Goal: Understand process/instructions: Learn how to perform a task or action

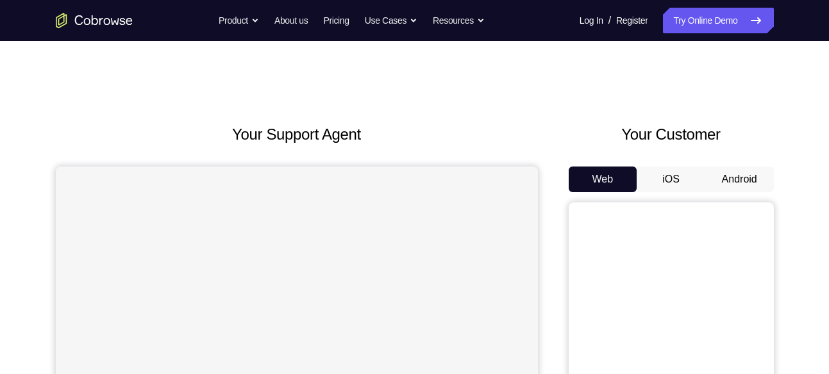
click at [732, 180] on button "Android" at bounding box center [739, 180] width 69 height 26
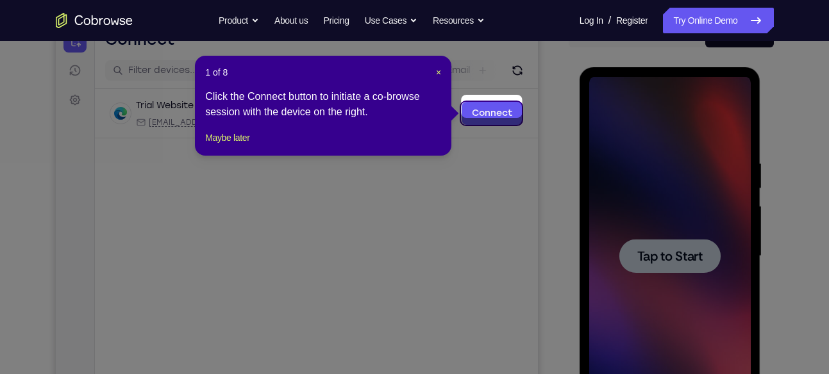
scroll to position [144, 0]
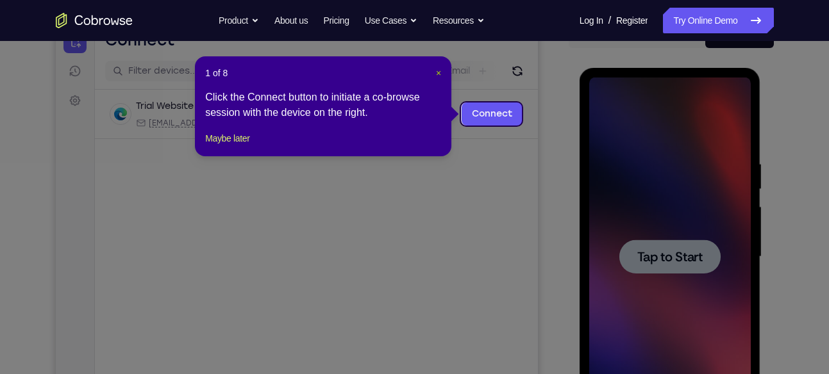
click at [440, 76] on span "×" at bounding box center [438, 73] width 5 height 10
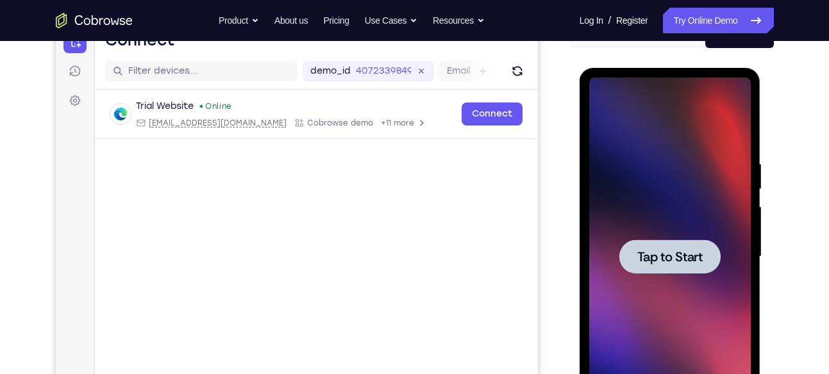
click at [724, 249] on div at bounding box center [670, 257] width 162 height 359
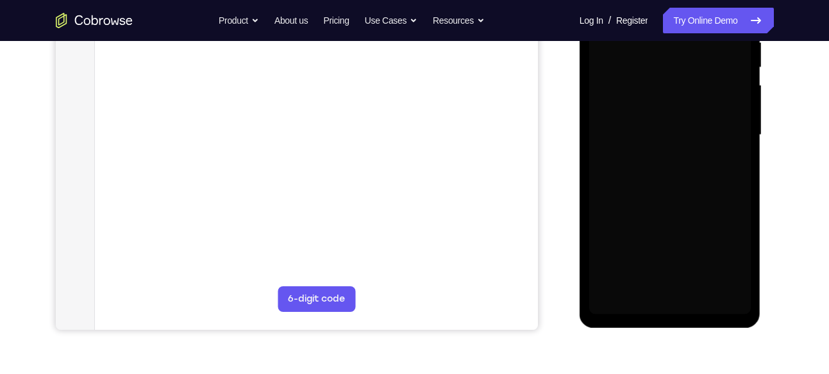
scroll to position [265, 0]
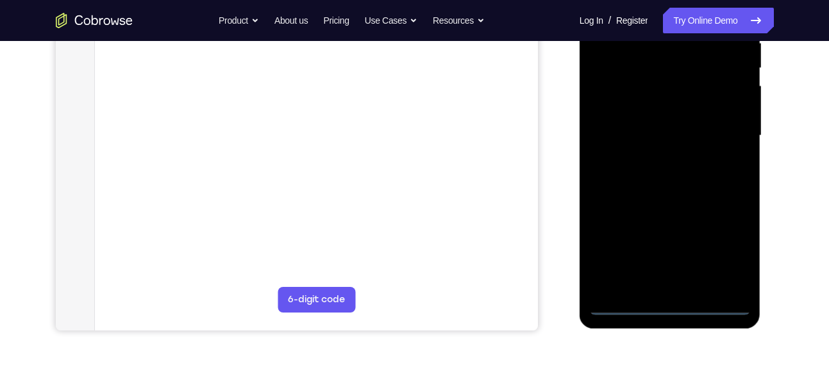
click at [674, 309] on div at bounding box center [670, 135] width 162 height 359
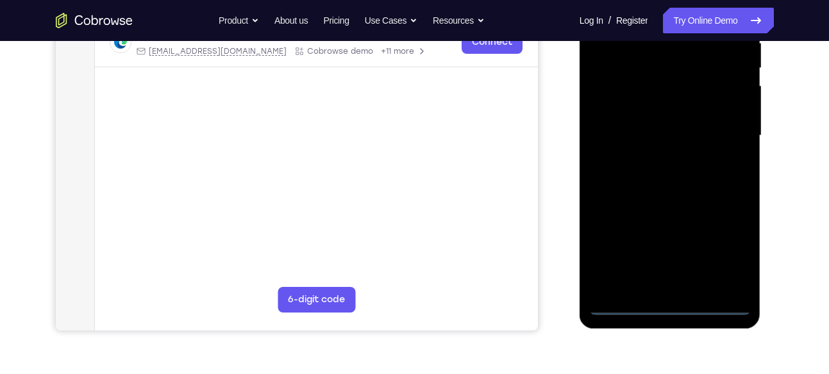
click at [721, 254] on div at bounding box center [670, 135] width 162 height 359
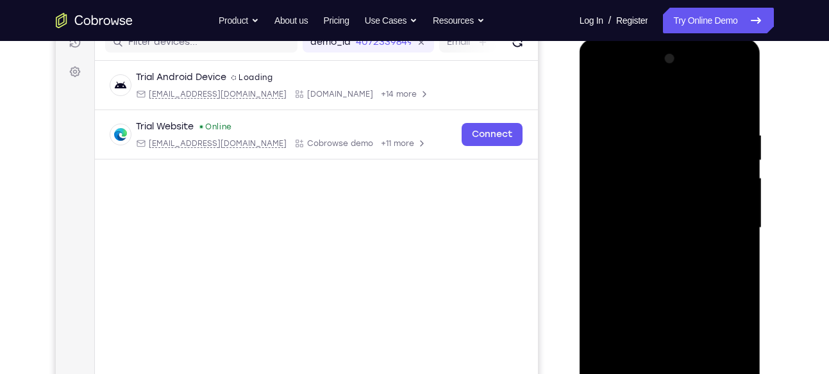
scroll to position [169, 0]
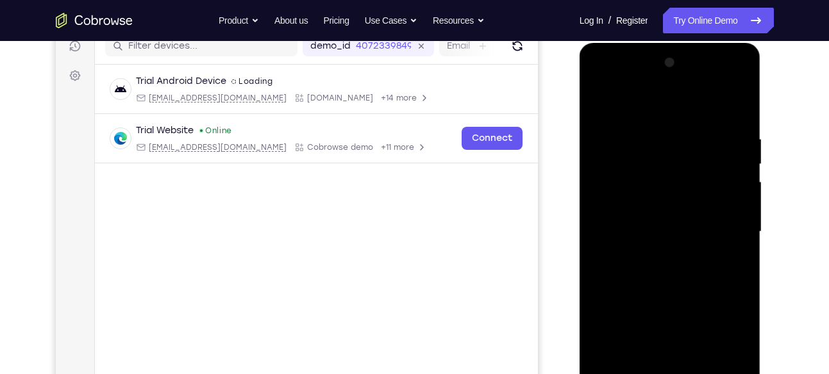
click at [611, 73] on div at bounding box center [670, 232] width 162 height 359
click at [724, 228] on div at bounding box center [670, 232] width 162 height 359
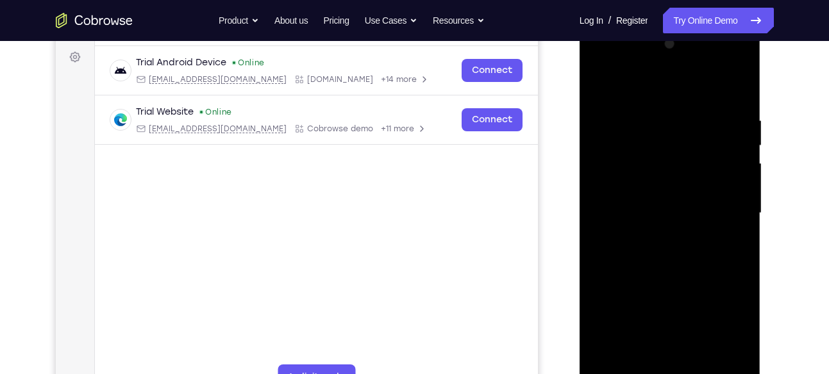
scroll to position [192, 0]
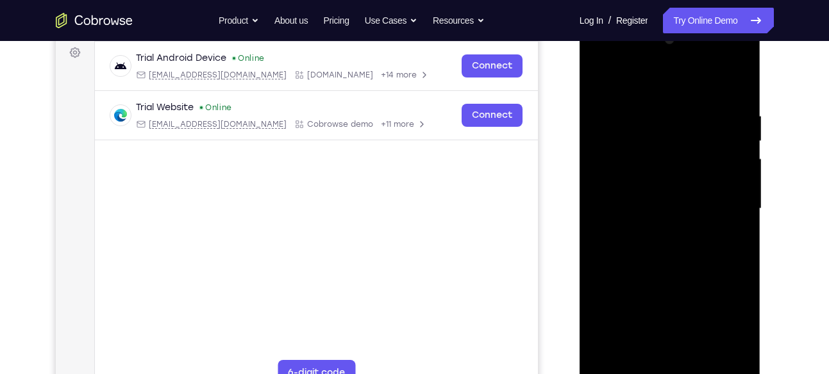
click at [719, 197] on div at bounding box center [670, 208] width 162 height 359
click at [723, 203] on div at bounding box center [670, 208] width 162 height 359
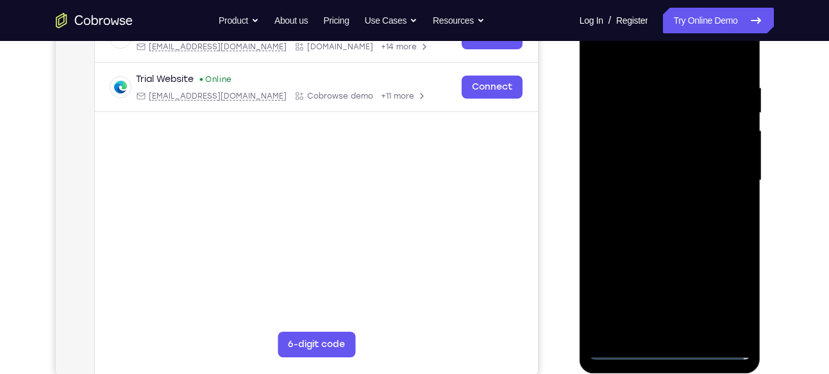
scroll to position [222, 0]
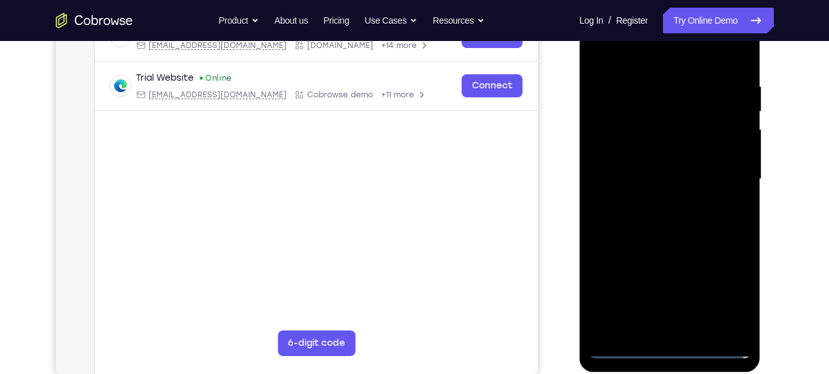
click at [659, 202] on div at bounding box center [670, 179] width 162 height 359
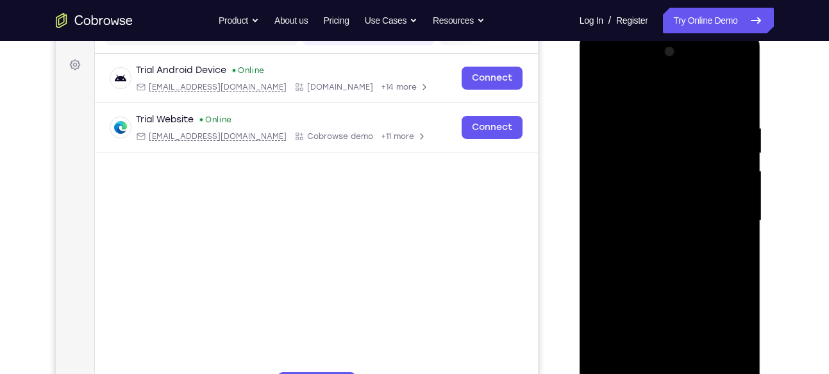
scroll to position [180, 0]
click at [642, 206] on div at bounding box center [670, 221] width 162 height 359
click at [635, 190] on div at bounding box center [670, 221] width 162 height 359
click at [616, 224] on div at bounding box center [670, 221] width 162 height 359
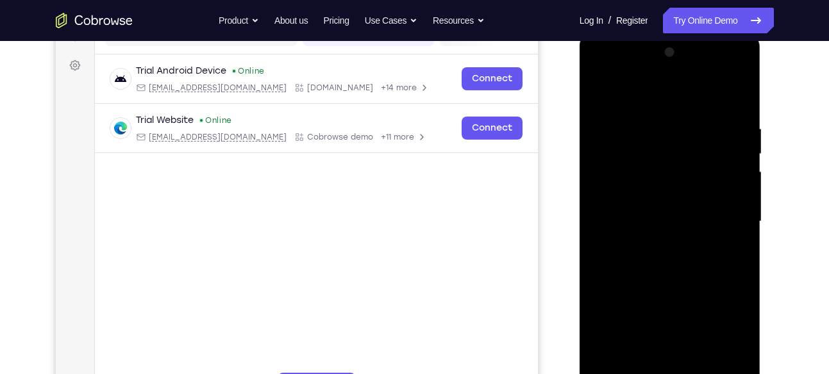
click at [733, 239] on div at bounding box center [670, 221] width 162 height 359
click at [655, 197] on div at bounding box center [670, 221] width 162 height 359
click at [651, 260] on div at bounding box center [670, 221] width 162 height 359
click at [676, 234] on div at bounding box center [670, 221] width 162 height 359
click at [650, 218] on div at bounding box center [670, 221] width 162 height 359
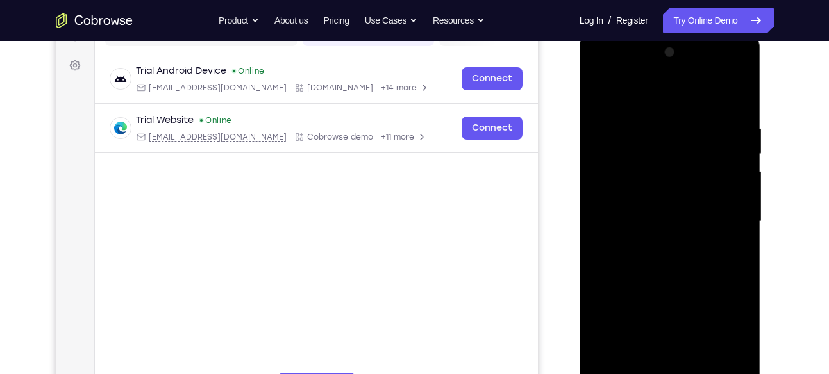
click at [623, 267] on div at bounding box center [670, 221] width 162 height 359
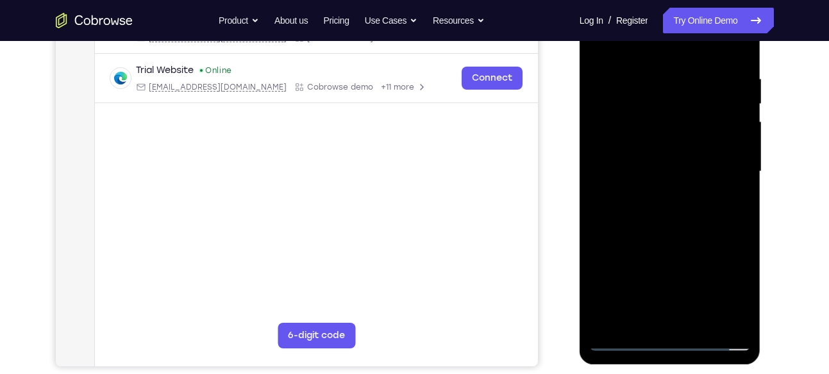
scroll to position [230, 0]
click at [655, 205] on div at bounding box center [670, 171] width 162 height 359
click at [649, 208] on div at bounding box center [670, 171] width 162 height 359
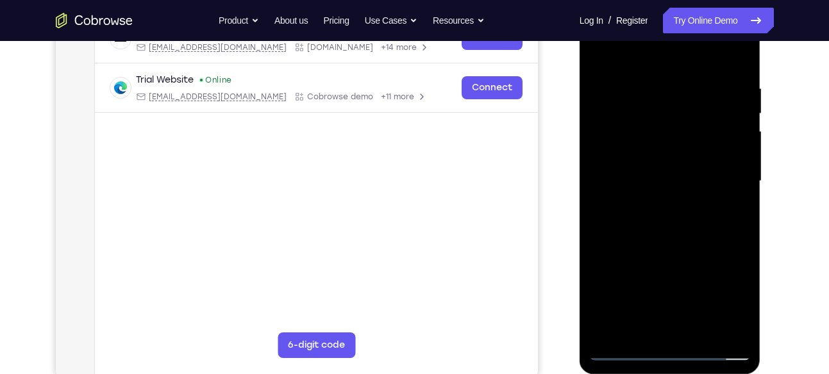
scroll to position [218, 0]
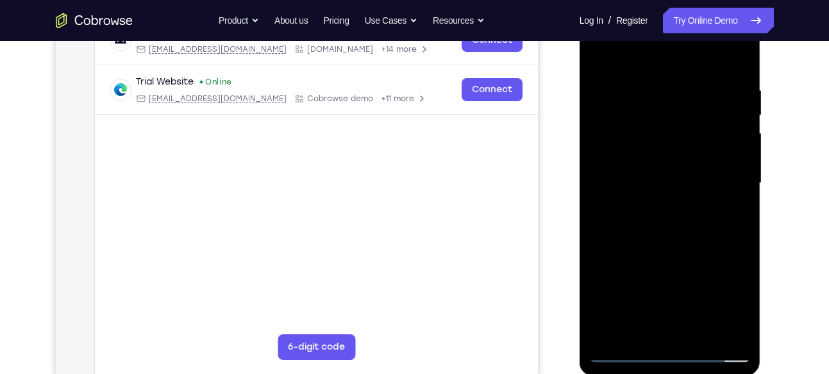
click at [669, 237] on div at bounding box center [670, 183] width 162 height 359
drag, startPoint x: 693, startPoint y: 291, endPoint x: 698, endPoint y: 221, distance: 70.0
click at [698, 221] on div at bounding box center [670, 183] width 162 height 359
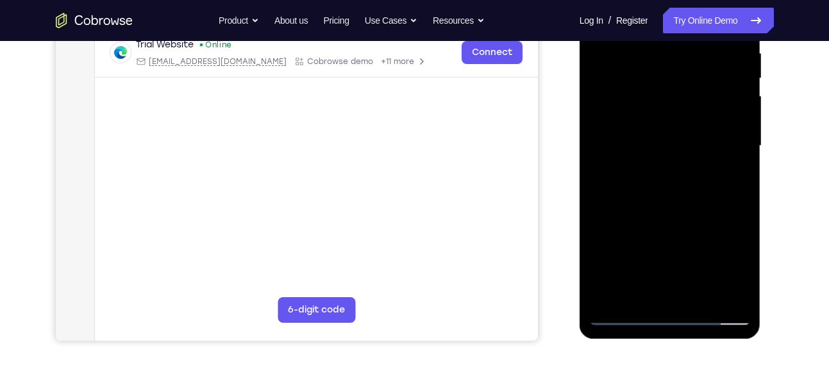
scroll to position [224, 0]
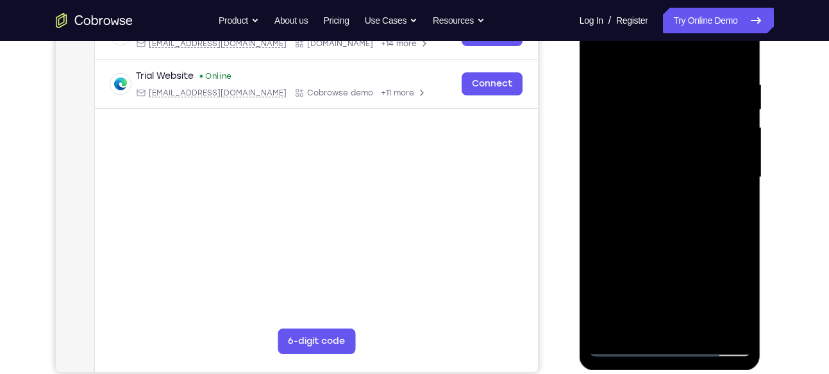
drag, startPoint x: 666, startPoint y: 247, endPoint x: 670, endPoint y: 214, distance: 32.9
click at [670, 214] on div at bounding box center [670, 177] width 162 height 359
drag, startPoint x: 679, startPoint y: 149, endPoint x: 676, endPoint y: 224, distance: 75.7
click at [676, 224] on div at bounding box center [670, 177] width 162 height 359
click at [701, 330] on div at bounding box center [670, 177] width 162 height 359
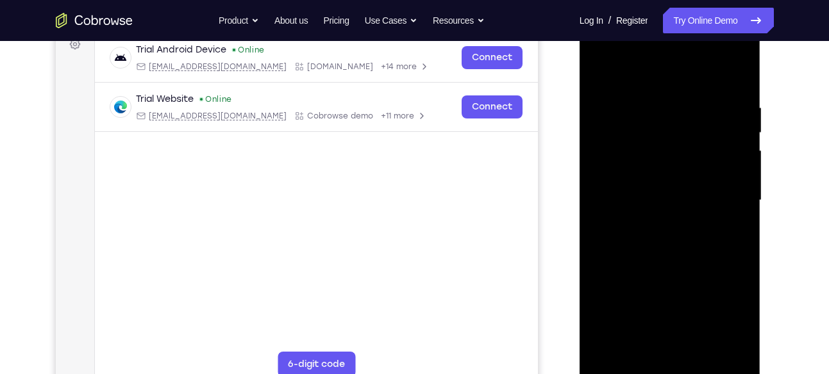
scroll to position [199, 0]
click at [654, 269] on div at bounding box center [670, 201] width 162 height 359
click at [605, 71] on div at bounding box center [670, 201] width 162 height 359
drag, startPoint x: 661, startPoint y: 276, endPoint x: 673, endPoint y: 142, distance: 134.5
click at [673, 142] on div at bounding box center [670, 201] width 162 height 359
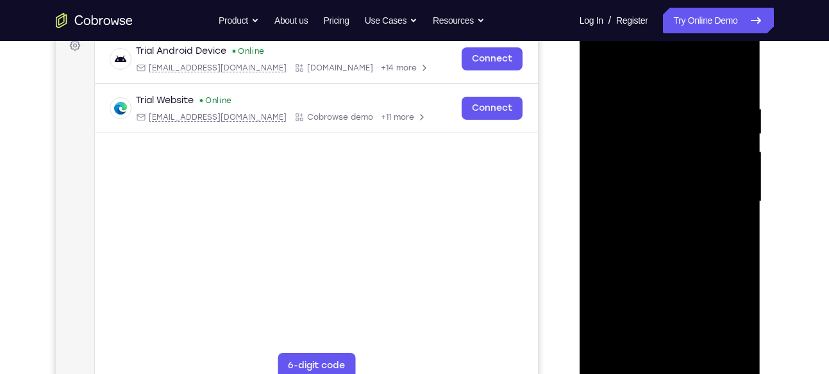
drag, startPoint x: 717, startPoint y: 299, endPoint x: 725, endPoint y: 144, distance: 154.7
click at [725, 144] on div at bounding box center [670, 201] width 162 height 359
drag, startPoint x: 710, startPoint y: 294, endPoint x: 711, endPoint y: 171, distance: 123.1
click at [711, 171] on div at bounding box center [670, 201] width 162 height 359
drag, startPoint x: 673, startPoint y: 303, endPoint x: 662, endPoint y: 101, distance: 201.6
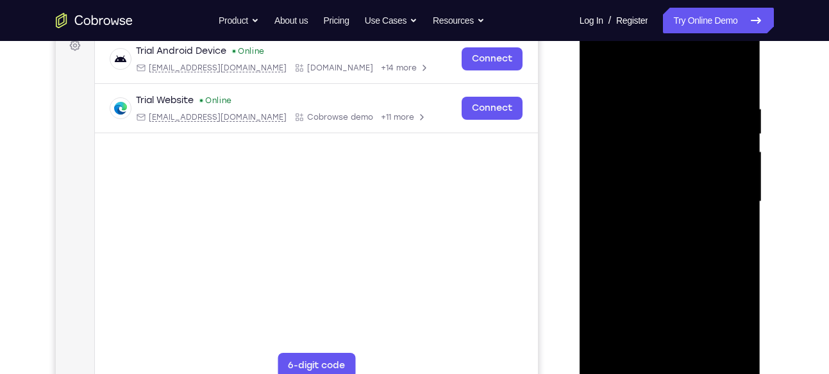
click at [662, 101] on div at bounding box center [670, 201] width 162 height 359
drag, startPoint x: 662, startPoint y: 304, endPoint x: 665, endPoint y: 151, distance: 153.3
click at [665, 151] on div at bounding box center [670, 201] width 162 height 359
drag, startPoint x: 690, startPoint y: 128, endPoint x: 669, endPoint y: 310, distance: 183.4
click at [669, 310] on div at bounding box center [670, 201] width 162 height 359
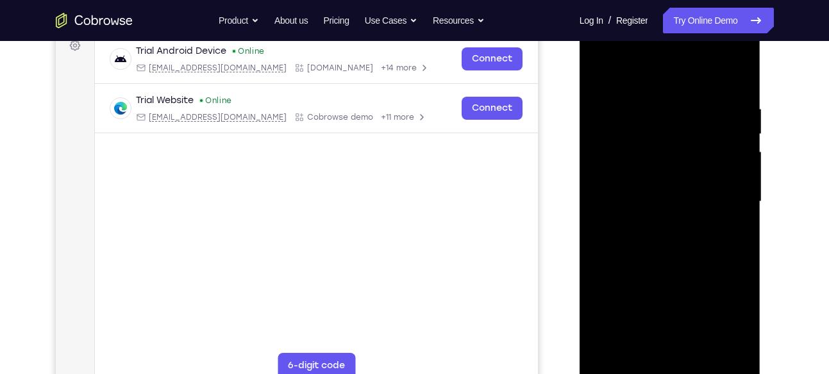
drag, startPoint x: 690, startPoint y: 143, endPoint x: 676, endPoint y: 287, distance: 144.9
click at [676, 287] on div at bounding box center [670, 201] width 162 height 359
click at [744, 151] on div at bounding box center [670, 201] width 162 height 359
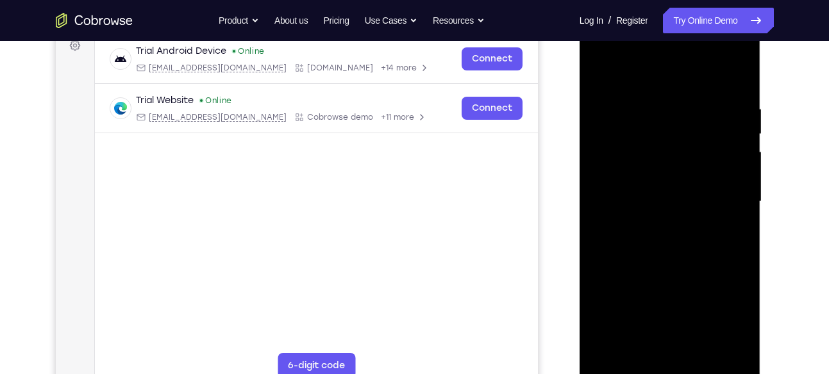
click at [744, 151] on div at bounding box center [670, 201] width 162 height 359
click at [603, 154] on div at bounding box center [670, 201] width 162 height 359
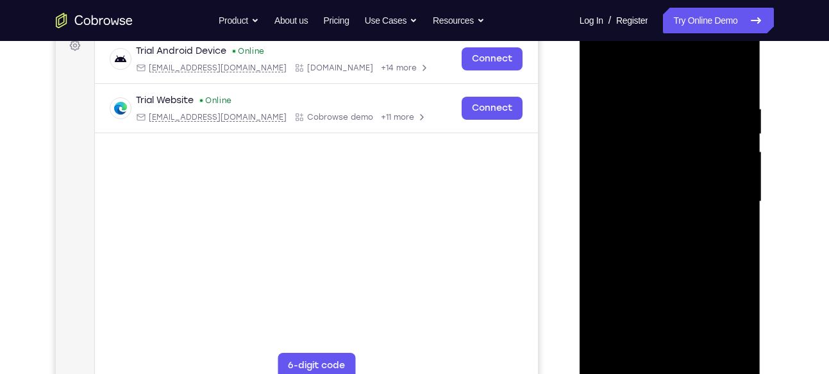
click at [603, 154] on div at bounding box center [670, 201] width 162 height 359
click at [597, 159] on div at bounding box center [670, 201] width 162 height 359
click at [737, 149] on div at bounding box center [670, 201] width 162 height 359
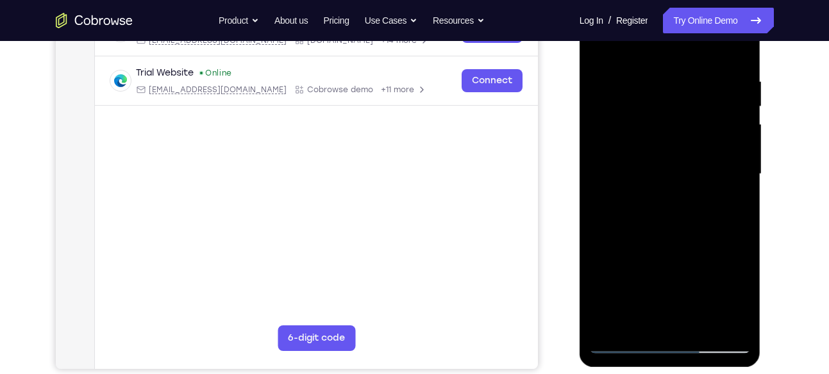
scroll to position [229, 0]
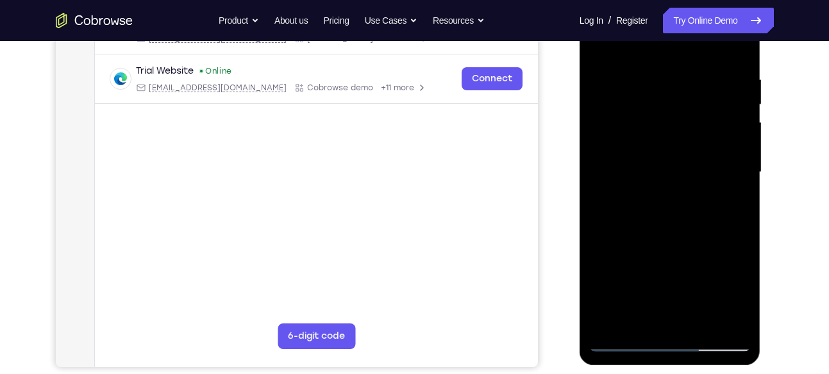
click at [603, 326] on div at bounding box center [670, 172] width 162 height 359
click at [655, 78] on div at bounding box center [670, 172] width 162 height 359
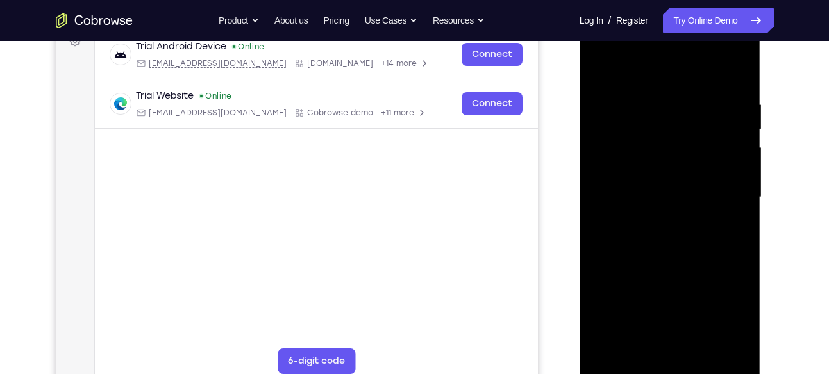
scroll to position [203, 0]
click at [733, 180] on div at bounding box center [670, 198] width 162 height 359
click at [725, 231] on div at bounding box center [670, 198] width 162 height 359
click at [725, 153] on div at bounding box center [670, 198] width 162 height 359
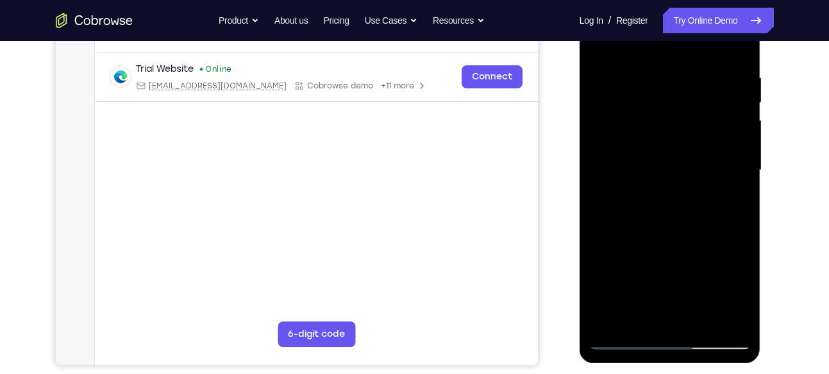
click at [725, 146] on div at bounding box center [670, 170] width 162 height 359
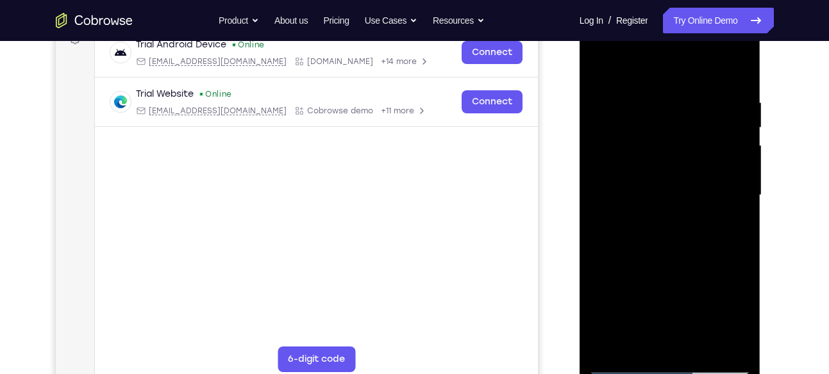
scroll to position [203, 0]
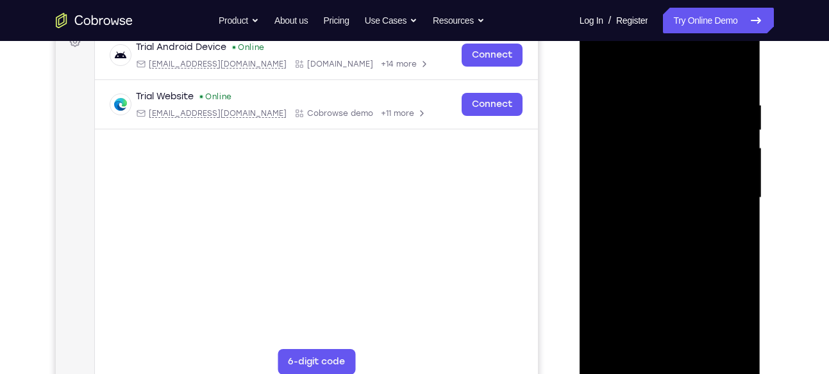
click at [726, 162] on div at bounding box center [670, 198] width 162 height 359
click at [732, 107] on div at bounding box center [670, 198] width 162 height 359
click at [732, 123] on div at bounding box center [670, 198] width 162 height 359
click at [734, 146] on div at bounding box center [670, 198] width 162 height 359
click at [735, 125] on div at bounding box center [670, 198] width 162 height 359
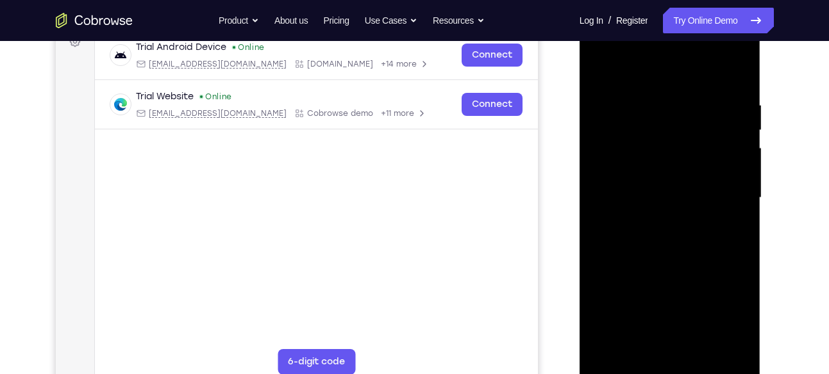
click at [733, 149] on div at bounding box center [670, 198] width 162 height 359
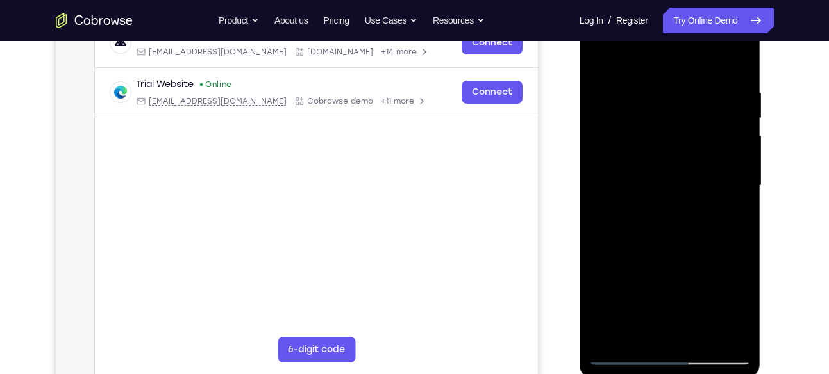
scroll to position [216, 0]
click at [733, 149] on div at bounding box center [670, 185] width 162 height 359
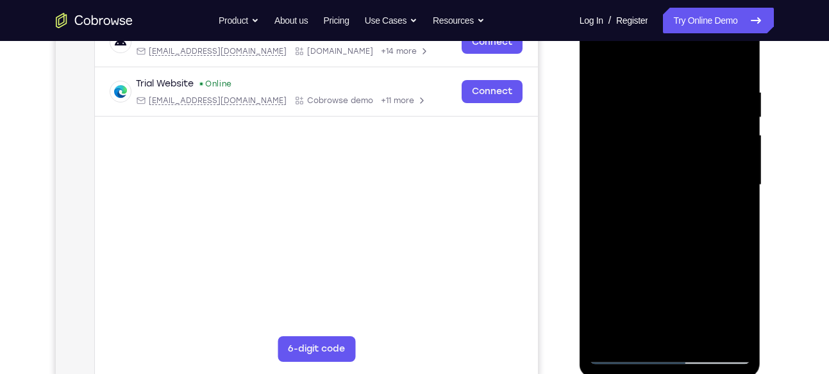
click at [733, 149] on div at bounding box center [670, 185] width 162 height 359
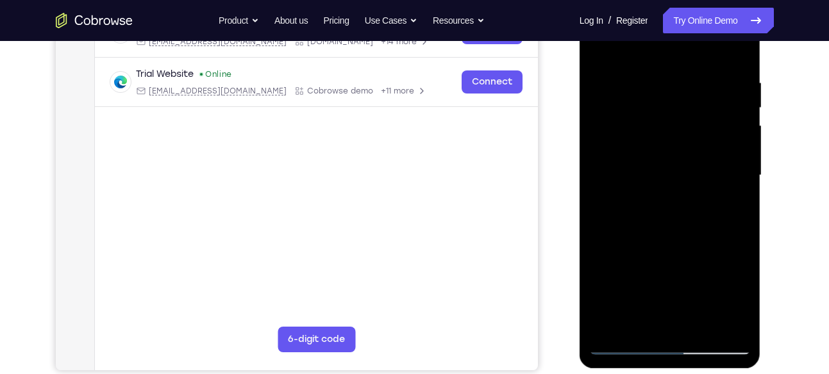
drag, startPoint x: 733, startPoint y: 126, endPoint x: 681, endPoint y: 158, distance: 61.6
click at [681, 158] on div at bounding box center [670, 175] width 162 height 359
drag, startPoint x: 728, startPoint y: 142, endPoint x: 662, endPoint y: 153, distance: 66.9
click at [662, 153] on div at bounding box center [670, 175] width 162 height 359
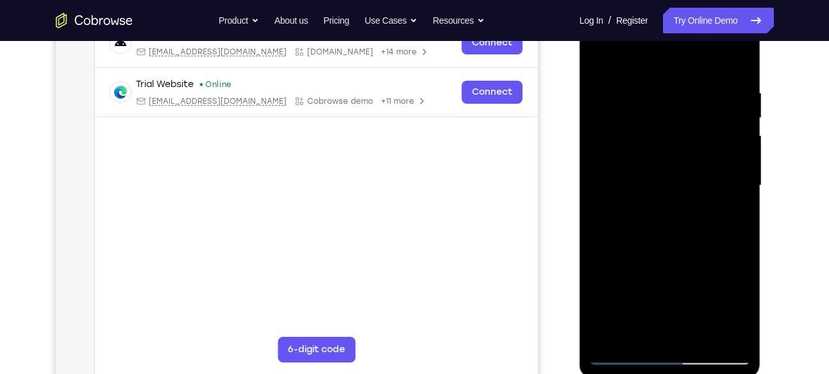
scroll to position [215, 0]
click at [725, 135] on div at bounding box center [670, 186] width 162 height 359
click at [732, 151] on div at bounding box center [670, 186] width 162 height 359
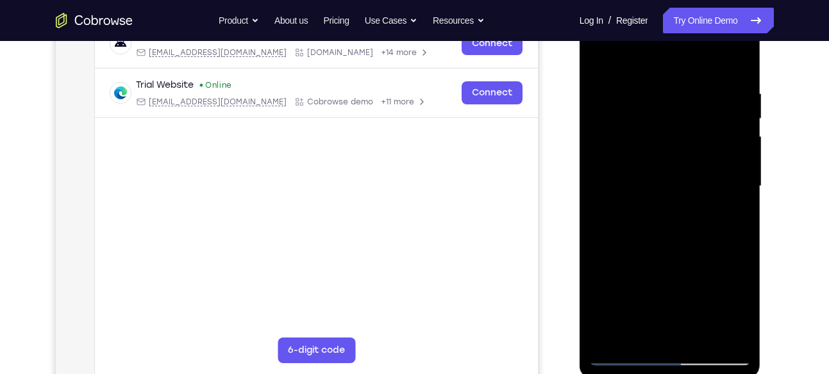
click at [737, 131] on div at bounding box center [670, 186] width 162 height 359
drag, startPoint x: 733, startPoint y: 154, endPoint x: 662, endPoint y: 146, distance: 70.9
click at [662, 146] on div at bounding box center [670, 186] width 162 height 359
drag, startPoint x: 722, startPoint y: 126, endPoint x: 683, endPoint y: 142, distance: 42.3
click at [683, 142] on div at bounding box center [670, 186] width 162 height 359
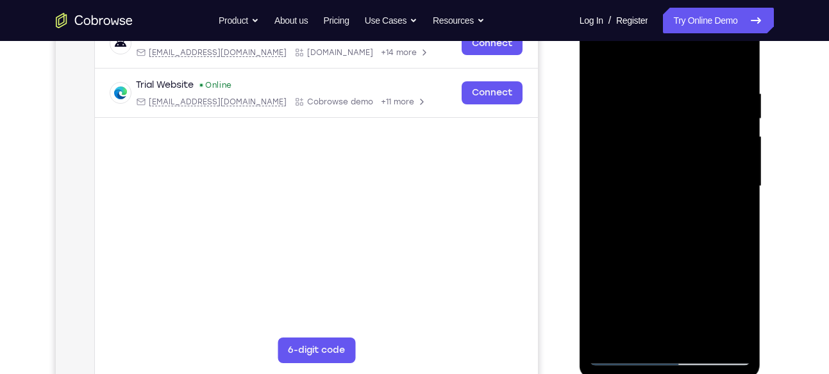
drag, startPoint x: 618, startPoint y: 187, endPoint x: 684, endPoint y: 195, distance: 66.5
click at [684, 195] on div at bounding box center [670, 186] width 162 height 359
click at [733, 153] on div at bounding box center [670, 186] width 162 height 359
click at [735, 135] on div at bounding box center [670, 186] width 162 height 359
drag, startPoint x: 599, startPoint y: 211, endPoint x: 659, endPoint y: 215, distance: 60.4
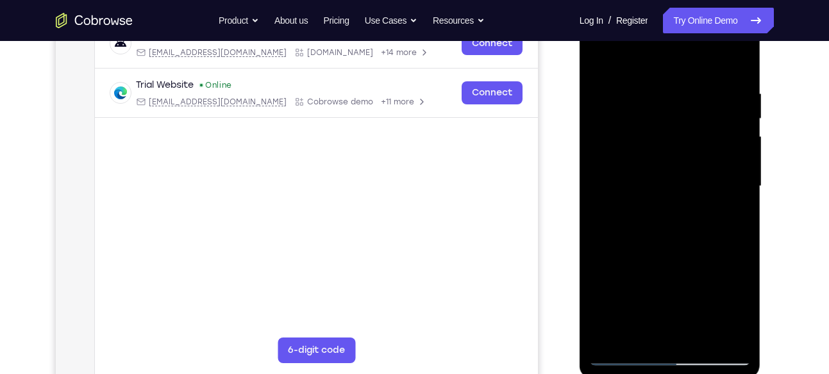
click at [659, 215] on div at bounding box center [670, 186] width 162 height 359
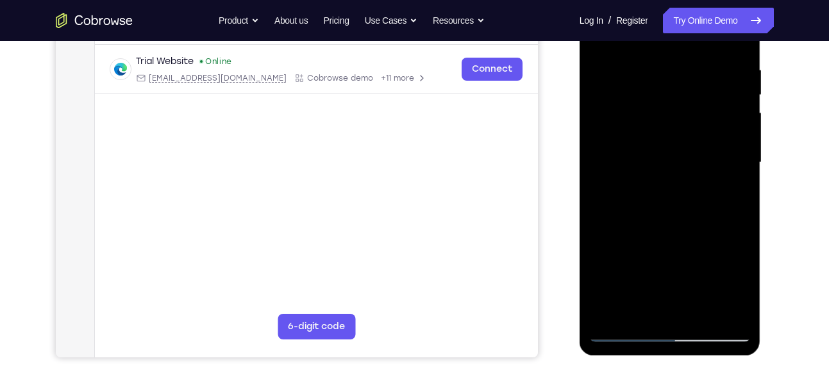
scroll to position [239, 0]
click at [720, 308] on div at bounding box center [670, 162] width 162 height 359
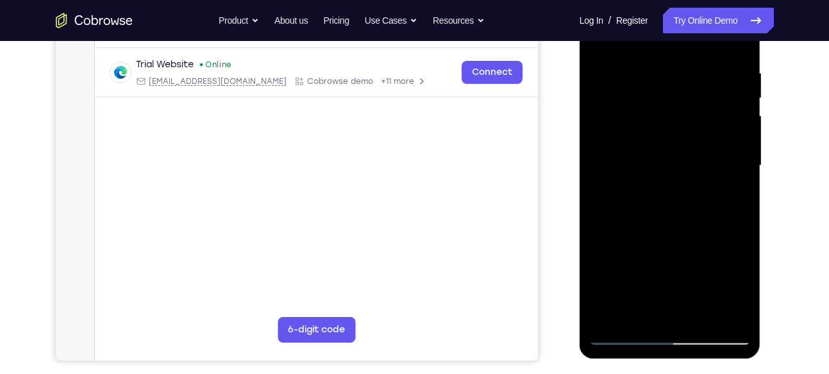
scroll to position [215, 0]
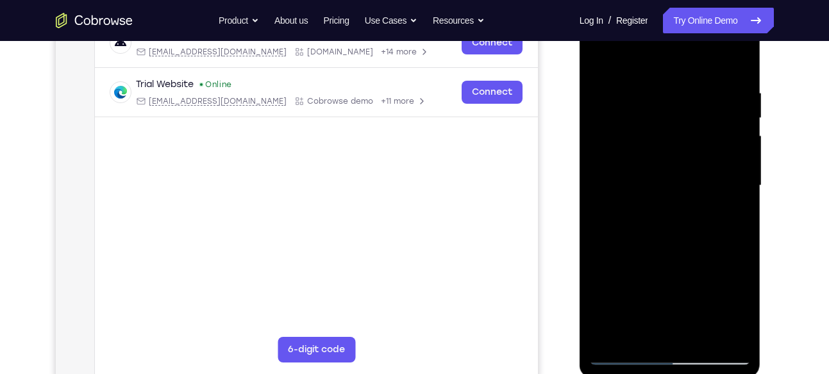
click at [738, 62] on div at bounding box center [670, 185] width 162 height 359
drag, startPoint x: 719, startPoint y: 74, endPoint x: 690, endPoint y: 247, distance: 175.4
click at [690, 247] on div at bounding box center [670, 185] width 162 height 359
drag, startPoint x: 731, startPoint y: 99, endPoint x: 648, endPoint y: 103, distance: 83.5
click at [648, 103] on div at bounding box center [670, 185] width 162 height 359
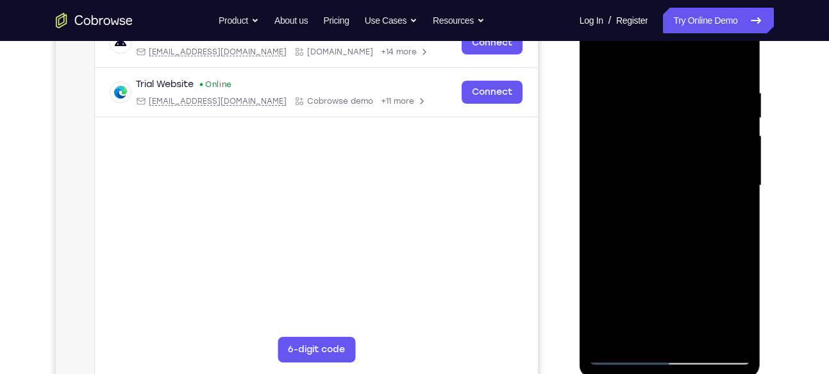
drag, startPoint x: 729, startPoint y: 97, endPoint x: 658, endPoint y: 112, distance: 72.8
click at [658, 112] on div at bounding box center [670, 185] width 162 height 359
drag, startPoint x: 719, startPoint y: 107, endPoint x: 649, endPoint y: 115, distance: 69.7
click at [649, 115] on div at bounding box center [670, 185] width 162 height 359
drag, startPoint x: 720, startPoint y: 89, endPoint x: 662, endPoint y: 99, distance: 58.6
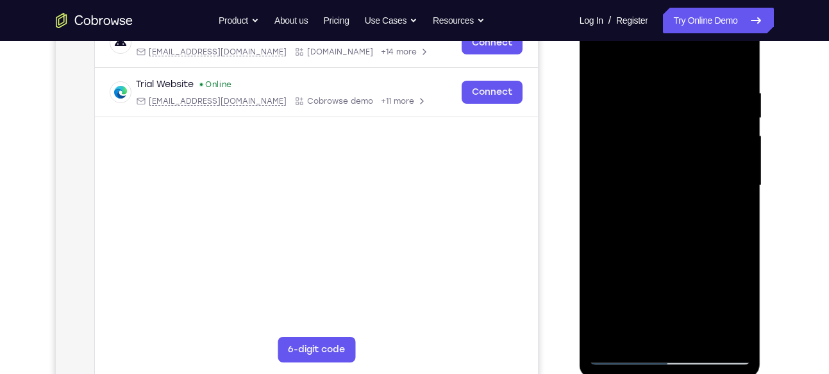
click at [662, 99] on div at bounding box center [670, 185] width 162 height 359
drag, startPoint x: 733, startPoint y: 96, endPoint x: 645, endPoint y: 115, distance: 90.4
click at [645, 115] on div at bounding box center [670, 185] width 162 height 359
drag, startPoint x: 710, startPoint y: 88, endPoint x: 608, endPoint y: 81, distance: 102.2
click at [608, 81] on div at bounding box center [670, 185] width 162 height 359
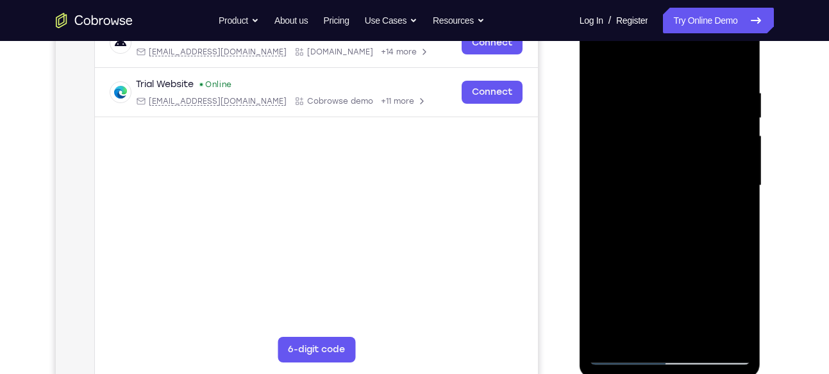
drag, startPoint x: 732, startPoint y: 94, endPoint x: 669, endPoint y: 95, distance: 62.8
click at [669, 95] on div at bounding box center [670, 185] width 162 height 359
drag, startPoint x: 728, startPoint y: 94, endPoint x: 593, endPoint y: 91, distance: 134.7
click at [593, 91] on div at bounding box center [670, 185] width 162 height 359
drag, startPoint x: 728, startPoint y: 91, endPoint x: 599, endPoint y: 105, distance: 129.6
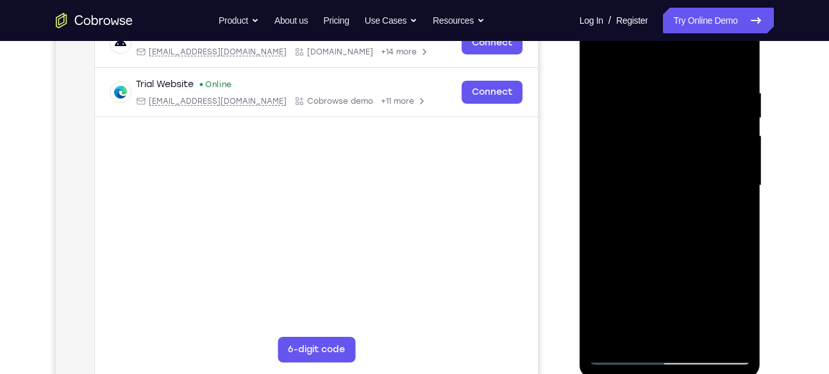
click at [599, 105] on div at bounding box center [670, 185] width 162 height 359
drag, startPoint x: 718, startPoint y: 93, endPoint x: 694, endPoint y: 93, distance: 23.7
click at [694, 93] on div at bounding box center [670, 185] width 162 height 359
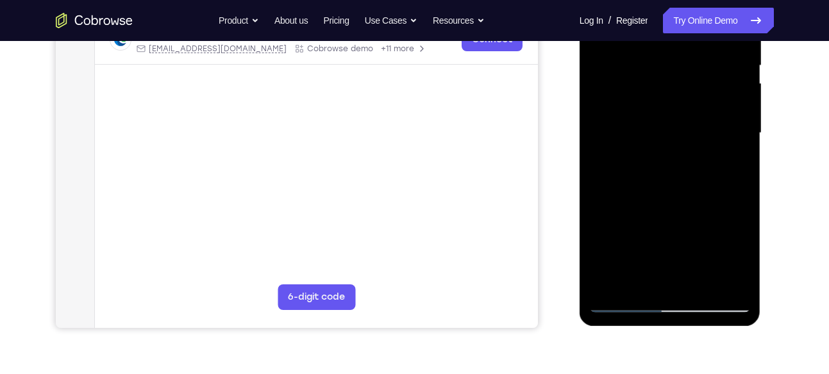
scroll to position [269, 0]
click at [704, 279] on div at bounding box center [670, 132] width 162 height 359
drag, startPoint x: 661, startPoint y: 237, endPoint x: 680, endPoint y: 142, distance: 96.8
click at [680, 142] on div at bounding box center [670, 132] width 162 height 359
drag, startPoint x: 676, startPoint y: 241, endPoint x: 696, endPoint y: 117, distance: 125.2
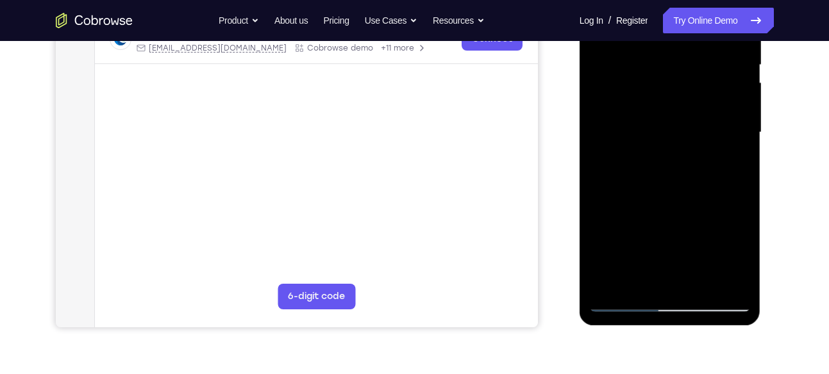
click at [696, 117] on div at bounding box center [670, 132] width 162 height 359
drag, startPoint x: 696, startPoint y: 117, endPoint x: 694, endPoint y: 136, distance: 18.6
click at [694, 136] on div at bounding box center [670, 132] width 162 height 359
drag, startPoint x: 648, startPoint y: 271, endPoint x: 676, endPoint y: 122, distance: 151.4
click at [676, 122] on div at bounding box center [670, 132] width 162 height 359
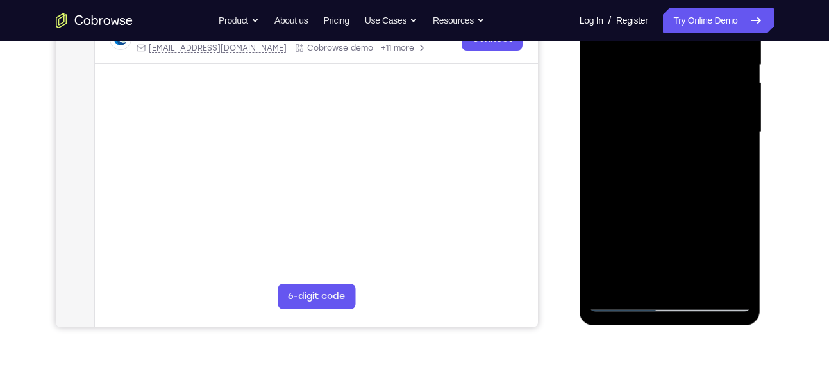
drag, startPoint x: 665, startPoint y: 262, endPoint x: 682, endPoint y: 134, distance: 129.4
click at [682, 134] on div at bounding box center [670, 132] width 162 height 359
drag, startPoint x: 664, startPoint y: 237, endPoint x: 682, endPoint y: 131, distance: 107.9
click at [682, 131] on div at bounding box center [670, 132] width 162 height 359
drag, startPoint x: 682, startPoint y: 131, endPoint x: 678, endPoint y: 157, distance: 26.5
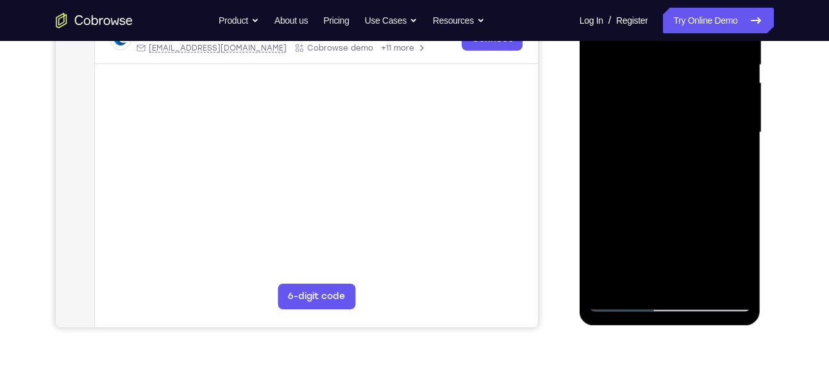
click at [678, 157] on div at bounding box center [670, 132] width 162 height 359
drag, startPoint x: 652, startPoint y: 281, endPoint x: 685, endPoint y: 130, distance: 154.9
click at [685, 130] on div at bounding box center [670, 132] width 162 height 359
drag, startPoint x: 678, startPoint y: 236, endPoint x: 691, endPoint y: 118, distance: 118.7
click at [691, 118] on div at bounding box center [670, 132] width 162 height 359
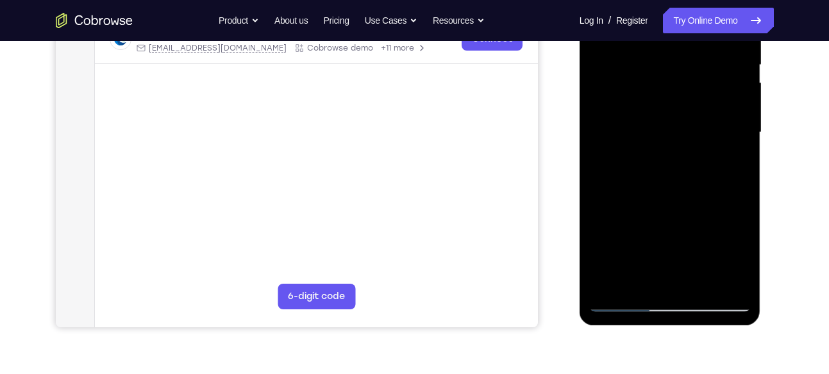
drag, startPoint x: 661, startPoint y: 244, endPoint x: 636, endPoint y: 241, distance: 25.1
click at [636, 241] on div at bounding box center [670, 132] width 162 height 359
drag, startPoint x: 680, startPoint y: 125, endPoint x: 679, endPoint y: 258, distance: 132.7
click at [679, 258] on div at bounding box center [670, 132] width 162 height 359
drag, startPoint x: 694, startPoint y: 131, endPoint x: 670, endPoint y: 258, distance: 129.3
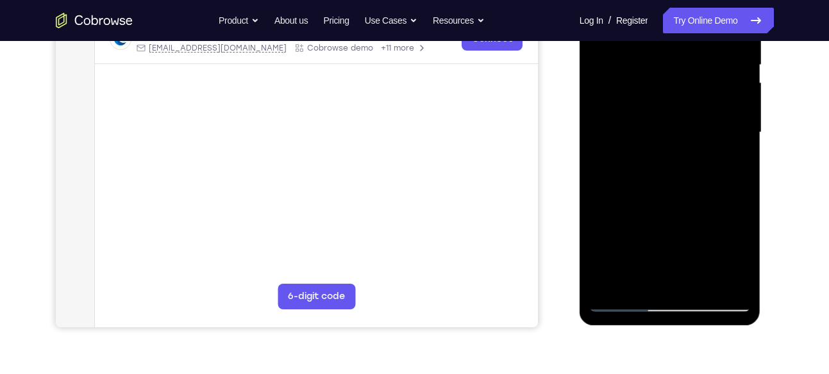
click at [670, 258] on div at bounding box center [670, 132] width 162 height 359
drag, startPoint x: 683, startPoint y: 117, endPoint x: 676, endPoint y: 270, distance: 153.4
click at [676, 270] on div at bounding box center [670, 132] width 162 height 359
drag, startPoint x: 682, startPoint y: 114, endPoint x: 664, endPoint y: 236, distance: 123.0
click at [664, 236] on div at bounding box center [670, 132] width 162 height 359
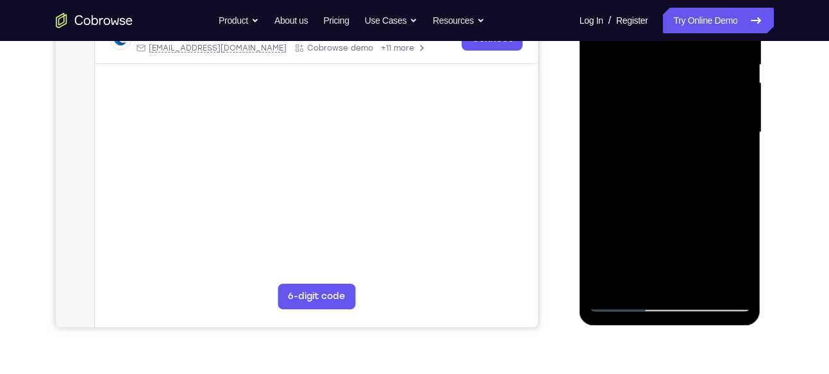
drag, startPoint x: 659, startPoint y: 269, endPoint x: 665, endPoint y: 192, distance: 76.6
click at [665, 192] on div at bounding box center [670, 132] width 162 height 359
drag, startPoint x: 655, startPoint y: 262, endPoint x: 660, endPoint y: 206, distance: 55.4
click at [660, 206] on div at bounding box center [670, 132] width 162 height 359
drag, startPoint x: 693, startPoint y: 172, endPoint x: 682, endPoint y: 213, distance: 42.5
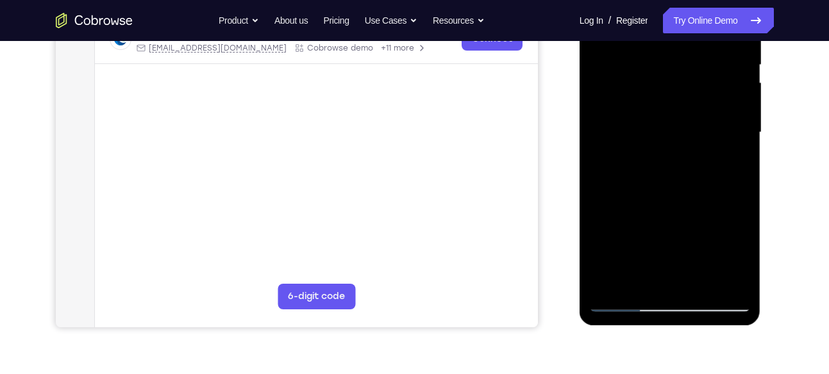
click at [682, 213] on div at bounding box center [670, 132] width 162 height 359
drag, startPoint x: 690, startPoint y: 176, endPoint x: 680, endPoint y: 219, distance: 44.2
click at [680, 219] on div at bounding box center [670, 132] width 162 height 359
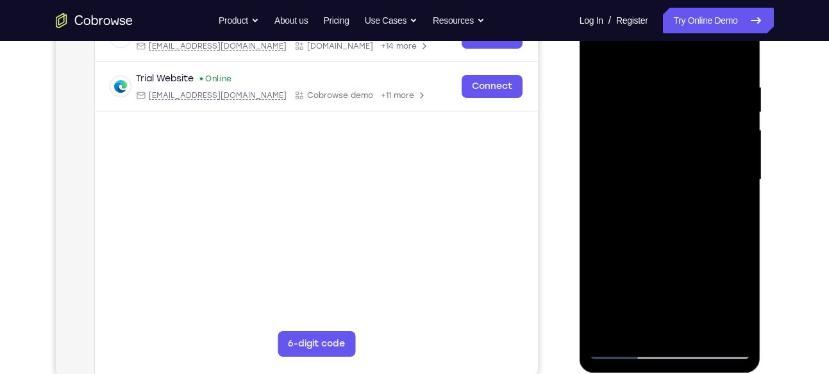
scroll to position [221, 0]
click at [605, 53] on div at bounding box center [670, 180] width 162 height 359
drag, startPoint x: 651, startPoint y: 65, endPoint x: 630, endPoint y: 217, distance: 153.4
click at [630, 217] on div at bounding box center [670, 180] width 162 height 359
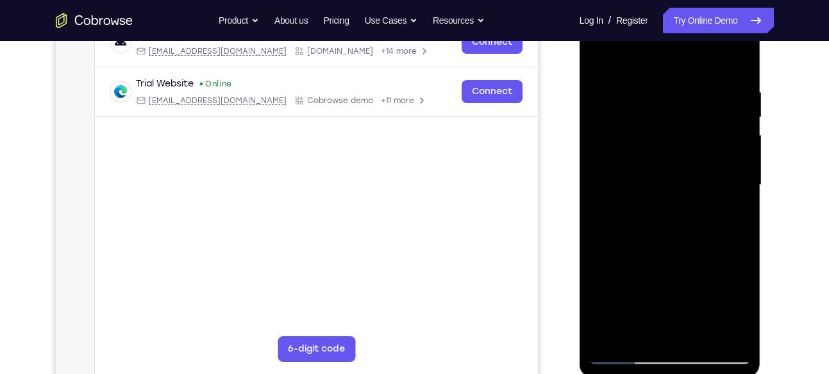
scroll to position [214, 0]
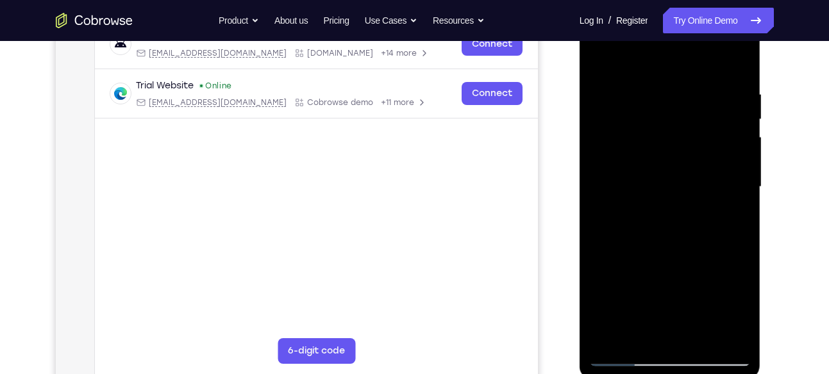
click at [653, 83] on div at bounding box center [670, 187] width 162 height 359
click at [745, 162] on div at bounding box center [670, 187] width 162 height 359
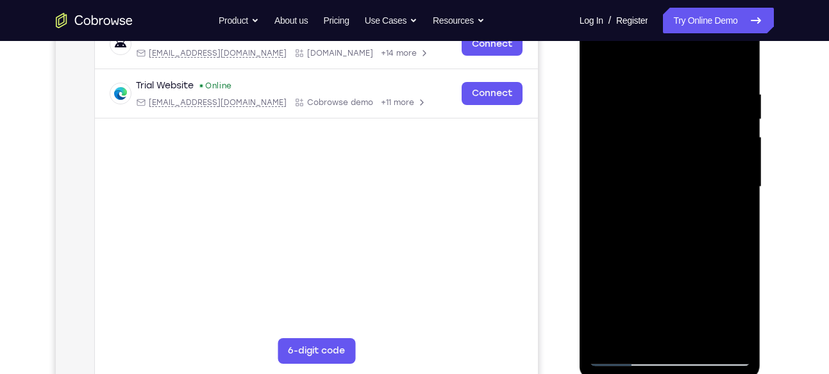
click at [745, 162] on div at bounding box center [670, 187] width 162 height 359
drag, startPoint x: 745, startPoint y: 162, endPoint x: 675, endPoint y: 164, distance: 69.9
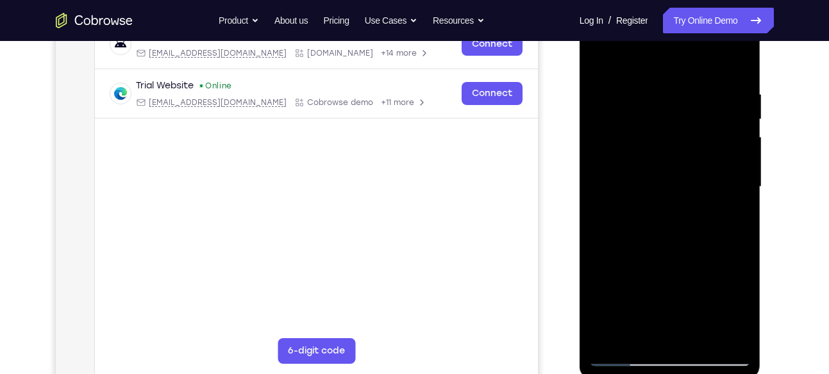
click at [675, 164] on div at bounding box center [670, 187] width 162 height 359
drag, startPoint x: 719, startPoint y: 130, endPoint x: 649, endPoint y: 133, distance: 70.0
click at [649, 133] on div at bounding box center [670, 187] width 162 height 359
drag, startPoint x: 730, startPoint y: 196, endPoint x: 619, endPoint y: 204, distance: 111.2
click at [619, 204] on div at bounding box center [670, 187] width 162 height 359
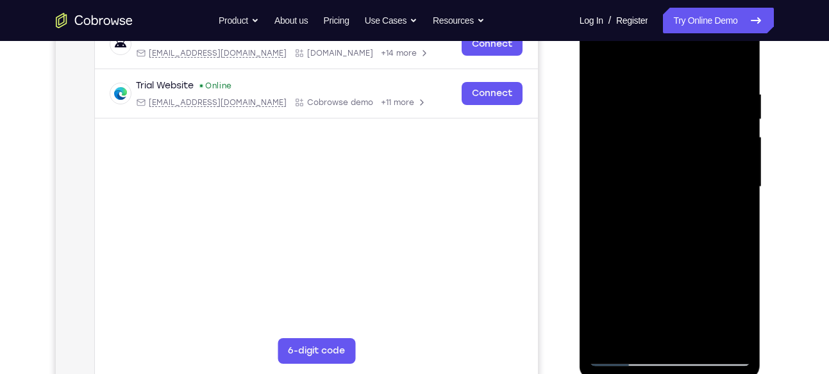
drag, startPoint x: 702, startPoint y: 200, endPoint x: 657, endPoint y: 203, distance: 45.0
click at [657, 203] on div at bounding box center [670, 187] width 162 height 359
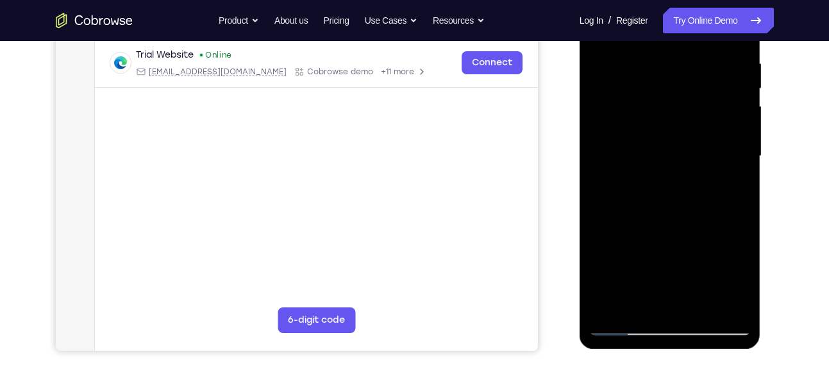
scroll to position [249, 0]
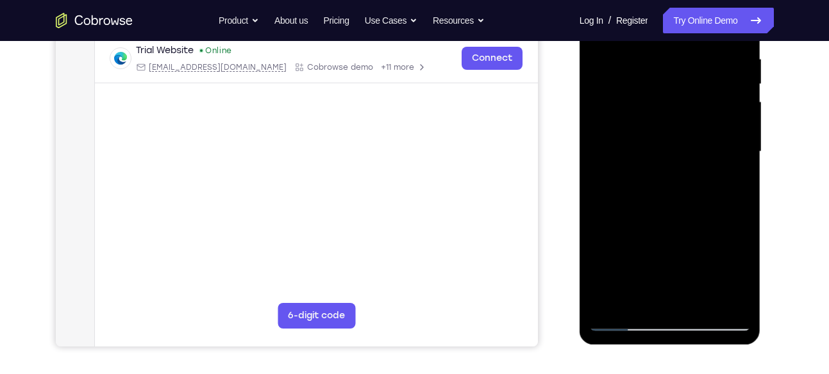
drag, startPoint x: 715, startPoint y: 169, endPoint x: 651, endPoint y: 201, distance: 71.4
click at [651, 201] on div at bounding box center [670, 151] width 162 height 359
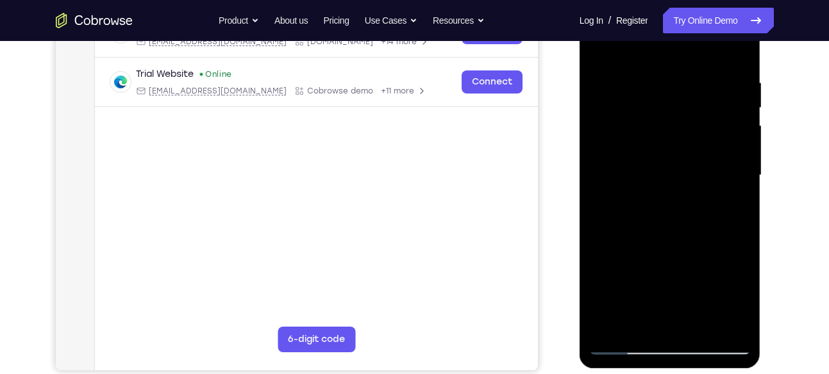
scroll to position [222, 0]
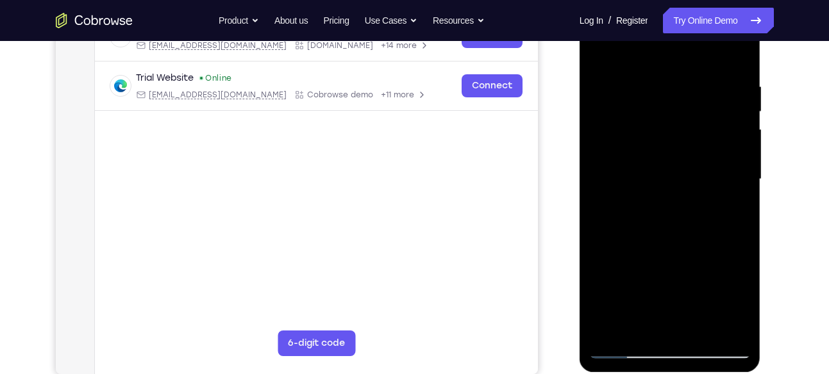
drag, startPoint x: 712, startPoint y: 117, endPoint x: 646, endPoint y: 122, distance: 66.3
click at [646, 122] on div at bounding box center [670, 179] width 162 height 359
click at [699, 121] on div at bounding box center [670, 179] width 162 height 359
drag, startPoint x: 721, startPoint y: 130, endPoint x: 664, endPoint y: 140, distance: 58.7
click at [664, 140] on div at bounding box center [670, 179] width 162 height 359
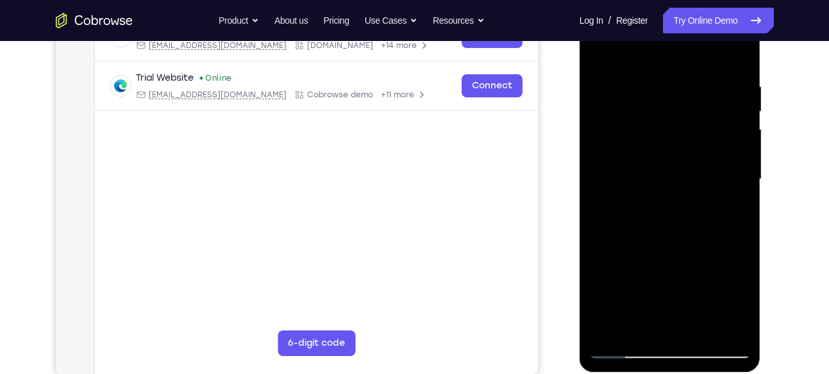
drag, startPoint x: 726, startPoint y: 130, endPoint x: 664, endPoint y: 129, distance: 61.6
click at [664, 129] on div at bounding box center [670, 179] width 162 height 359
drag, startPoint x: 702, startPoint y: 143, endPoint x: 642, endPoint y: 141, distance: 60.3
click at [642, 141] on div at bounding box center [670, 179] width 162 height 359
drag, startPoint x: 707, startPoint y: 117, endPoint x: 678, endPoint y: 124, distance: 30.3
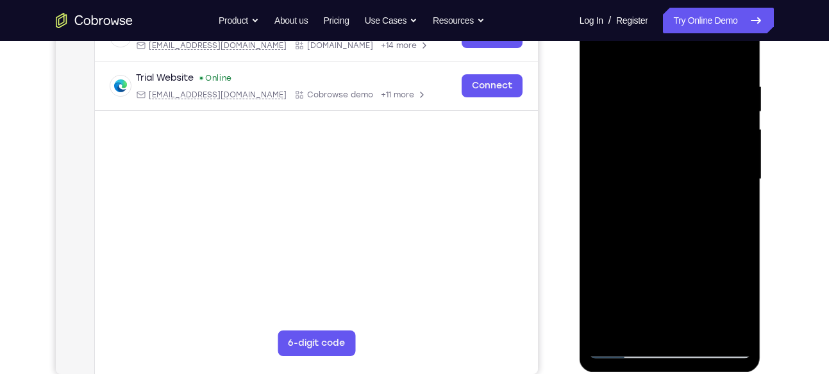
click at [678, 124] on div at bounding box center [670, 179] width 162 height 359
drag, startPoint x: 628, startPoint y: 172, endPoint x: 742, endPoint y: 195, distance: 116.3
click at [742, 195] on div at bounding box center [670, 179] width 162 height 359
drag, startPoint x: 624, startPoint y: 192, endPoint x: 677, endPoint y: 188, distance: 52.7
click at [677, 188] on div at bounding box center [670, 179] width 162 height 359
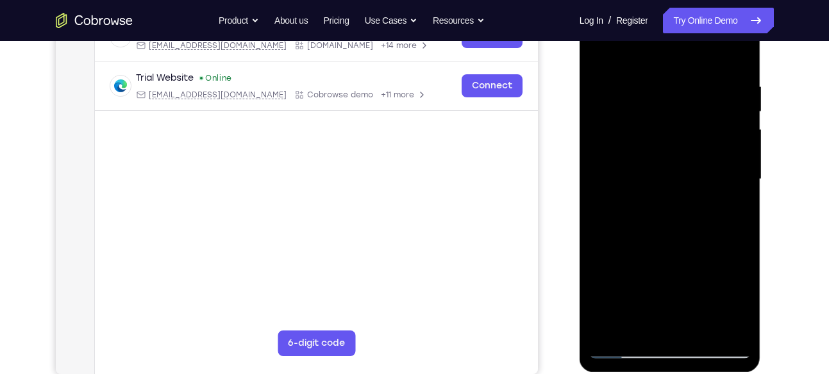
click at [732, 132] on div at bounding box center [670, 179] width 162 height 359
click at [729, 133] on div at bounding box center [670, 179] width 162 height 359
drag, startPoint x: 729, startPoint y: 133, endPoint x: 658, endPoint y: 139, distance: 71.4
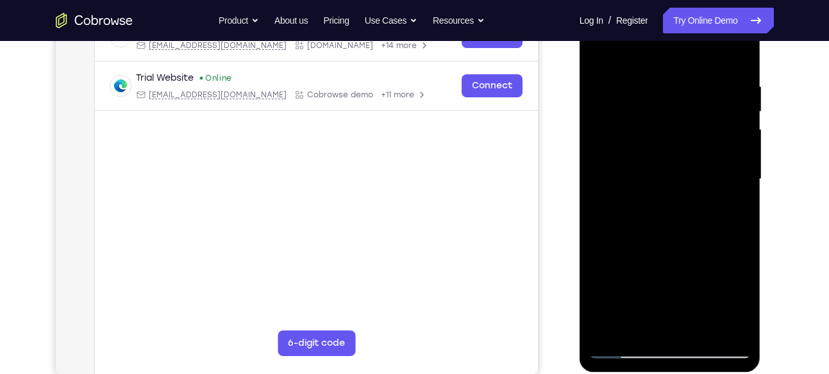
click at [658, 139] on div at bounding box center [670, 179] width 162 height 359
drag, startPoint x: 708, startPoint y: 124, endPoint x: 649, endPoint y: 120, distance: 59.8
click at [649, 120] on div at bounding box center [670, 179] width 162 height 359
drag, startPoint x: 724, startPoint y: 100, endPoint x: 696, endPoint y: 103, distance: 27.7
click at [696, 103] on div at bounding box center [670, 179] width 162 height 359
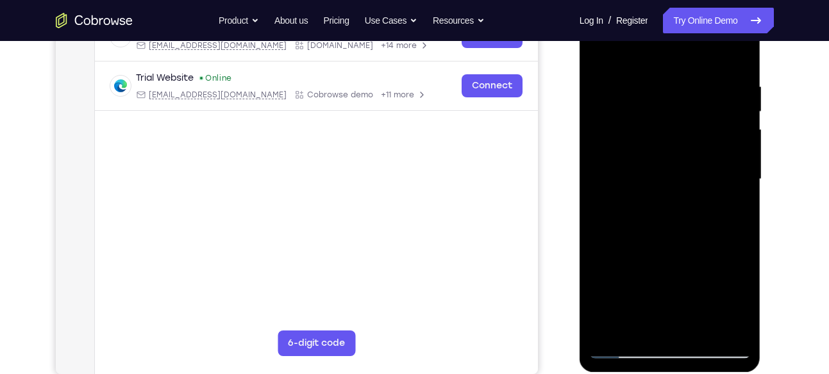
drag, startPoint x: 746, startPoint y: 74, endPoint x: 721, endPoint y: 78, distance: 24.7
click at [721, 78] on div at bounding box center [670, 179] width 162 height 359
click at [734, 56] on div at bounding box center [670, 179] width 162 height 359
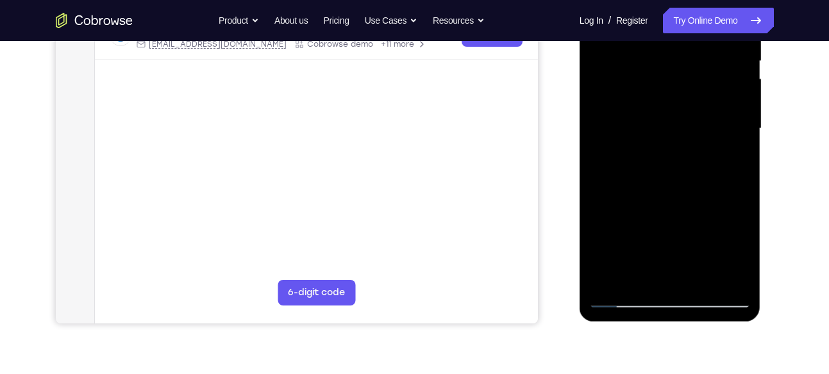
scroll to position [274, 0]
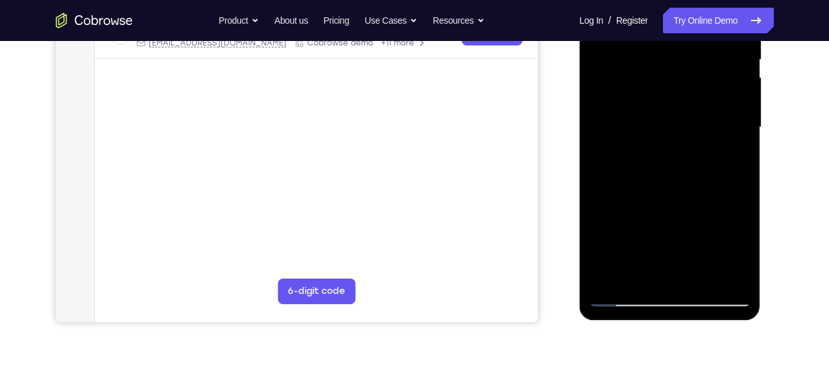
click at [698, 273] on div at bounding box center [670, 127] width 162 height 359
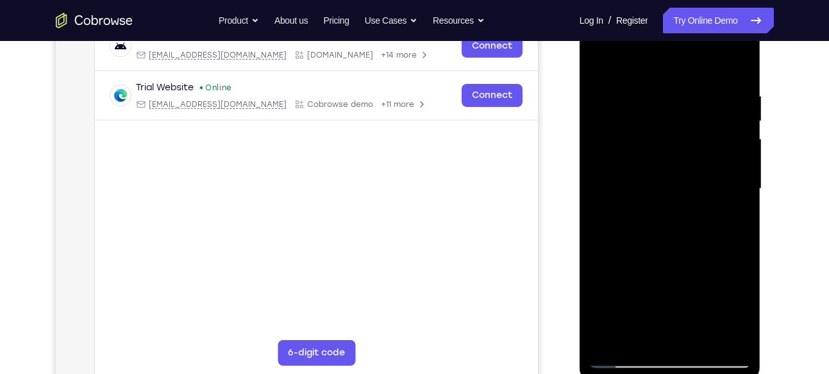
scroll to position [211, 0]
